Goal: Task Accomplishment & Management: Manage account settings

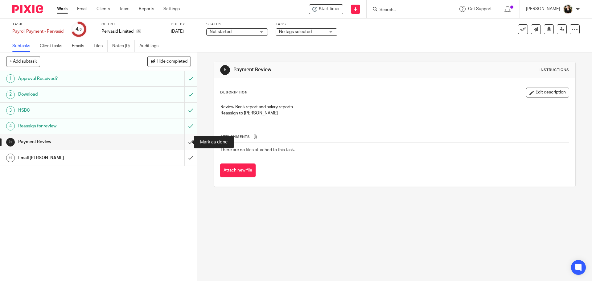
click at [183, 143] on input "submit" at bounding box center [98, 141] width 197 height 15
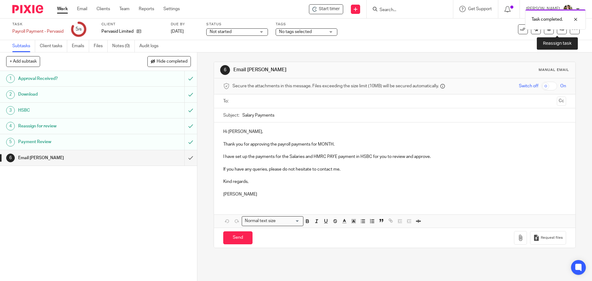
click at [560, 30] on icon at bounding box center [562, 29] width 5 height 5
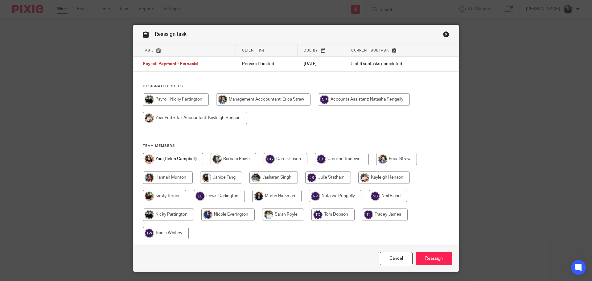
click at [368, 98] on input "radio" at bounding box center [364, 99] width 92 height 12
radio input "true"
click at [432, 260] on input "Reassign" at bounding box center [434, 258] width 37 height 13
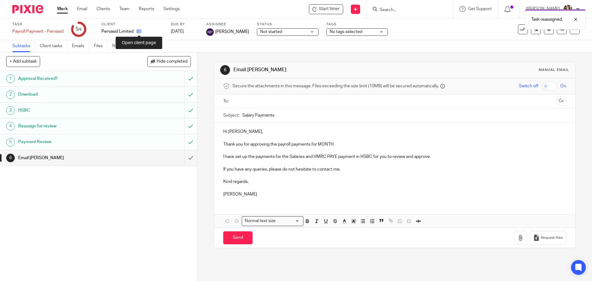
click at [138, 31] on icon at bounding box center [139, 31] width 5 height 5
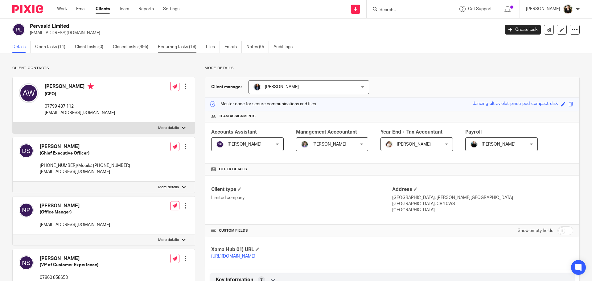
click at [166, 51] on link "Recurring tasks (19)" at bounding box center [180, 47] width 44 height 12
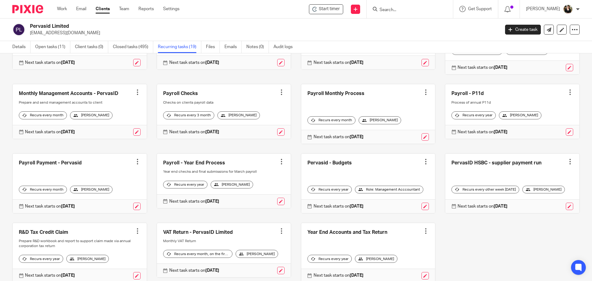
scroll to position [172, 0]
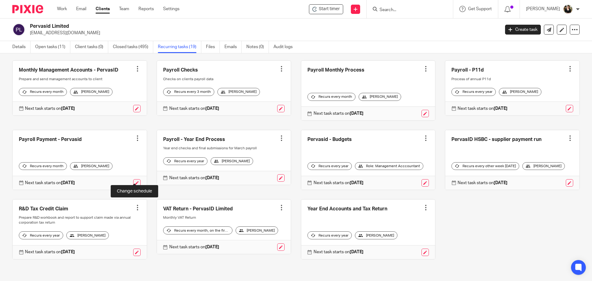
click at [134, 179] on link at bounding box center [136, 182] width 7 height 7
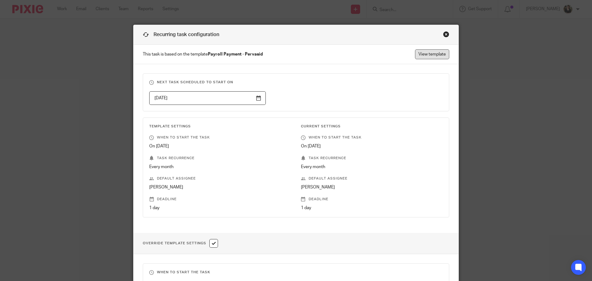
click at [422, 55] on link "View template" at bounding box center [432, 54] width 34 height 10
click at [445, 31] on div "Recurring task configuration This task is based on the template Payroll Payment…" at bounding box center [296, 250] width 326 height 451
click at [444, 34] on div "Close this dialog window" at bounding box center [446, 34] width 6 height 6
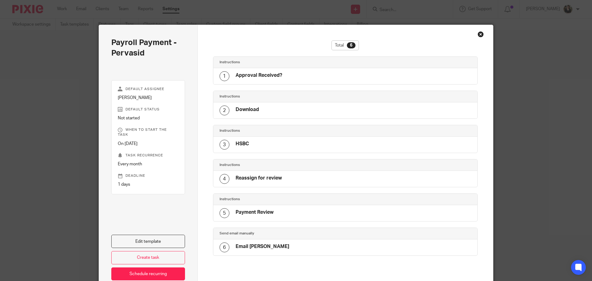
click at [253, 178] on h4 "Reassign for review" at bounding box center [259, 178] width 46 height 6
click at [164, 237] on link "Edit template" at bounding box center [148, 241] width 74 height 13
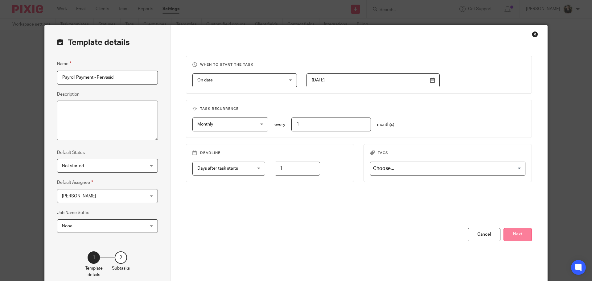
click at [523, 238] on button "Next" at bounding box center [518, 234] width 28 height 13
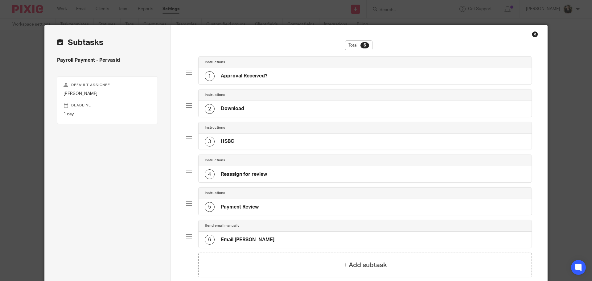
click at [229, 179] on div "4 Reassign for review" at bounding box center [236, 174] width 62 height 10
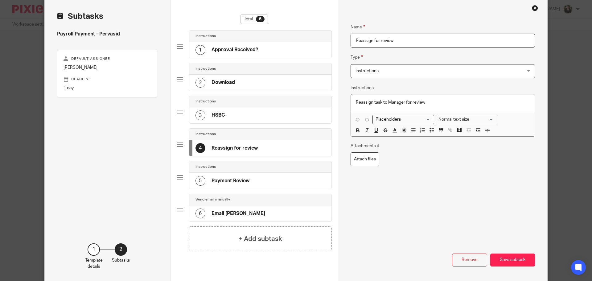
scroll to position [52, 0]
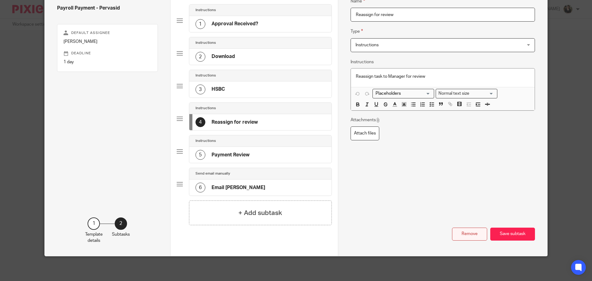
click at [466, 235] on button "Remove" at bounding box center [469, 234] width 35 height 13
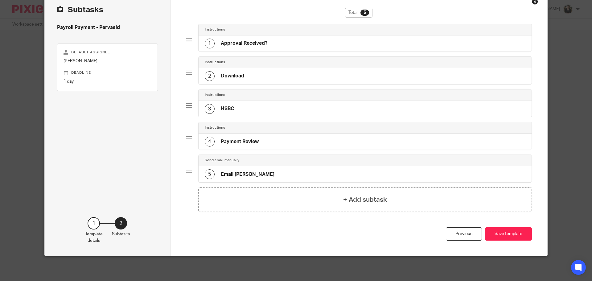
scroll to position [33, 0]
click at [241, 140] on h4 "Payment Review" at bounding box center [240, 142] width 38 height 6
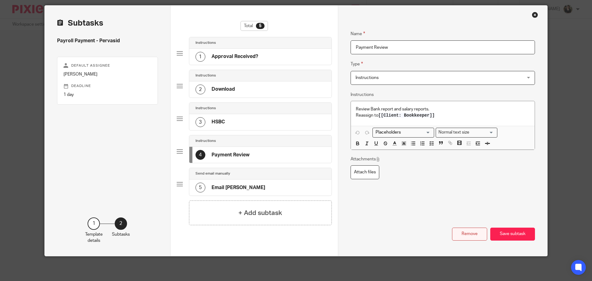
click at [464, 234] on button "Remove" at bounding box center [469, 234] width 35 height 13
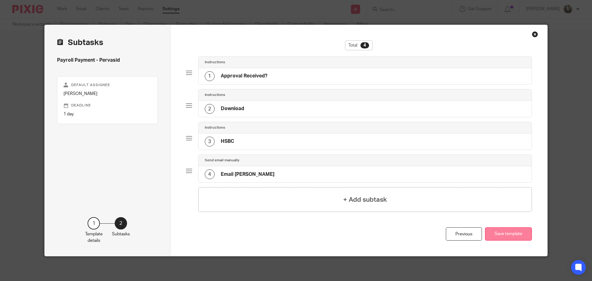
click at [510, 236] on button "Save template" at bounding box center [508, 233] width 47 height 13
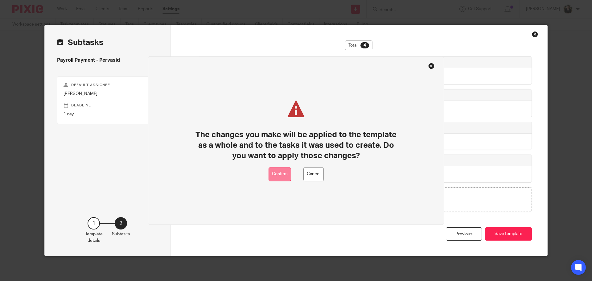
click at [282, 176] on button "Confirm" at bounding box center [280, 174] width 23 height 14
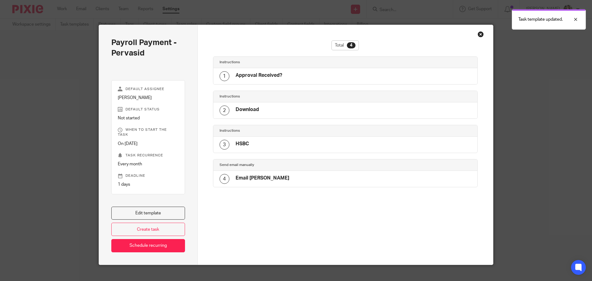
click at [482, 37] on div "Close this dialog window" at bounding box center [481, 34] width 6 height 6
drag, startPoint x: 479, startPoint y: 35, endPoint x: 460, endPoint y: 34, distance: 18.9
click at [479, 35] on div "Close this dialog window" at bounding box center [481, 34] width 6 height 6
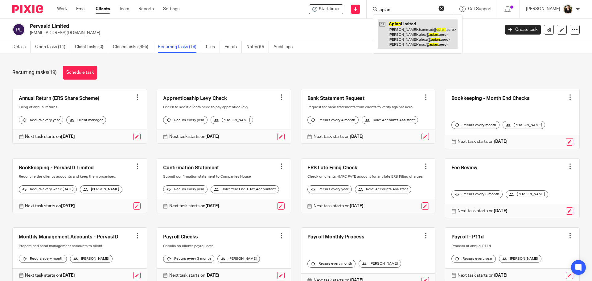
type input "apian"
click at [394, 31] on link at bounding box center [418, 33] width 80 height 29
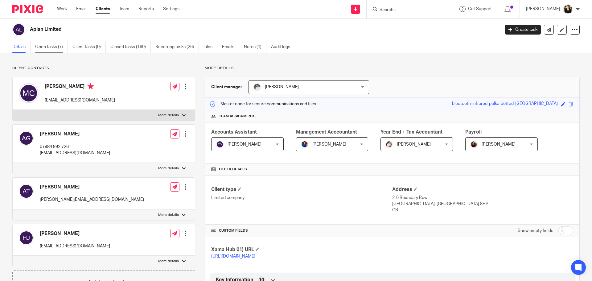
click at [44, 49] on link "Open tasks (7)" at bounding box center [51, 47] width 33 height 12
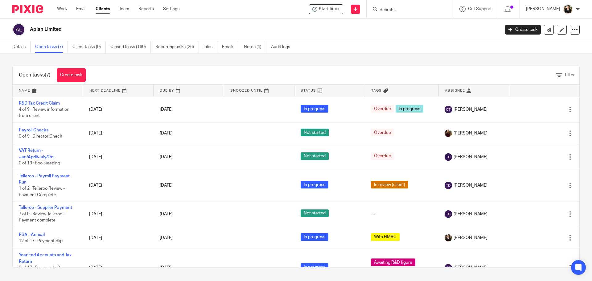
click at [7, 45] on div "Details Open tasks (7) Client tasks (0) Closed tasks (160) Recurring tasks (26)…" at bounding box center [153, 47] width 306 height 12
click at [15, 46] on link "Details" at bounding box center [21, 47] width 18 height 12
